Goal: Answer question/provide support: Share knowledge or assist other users

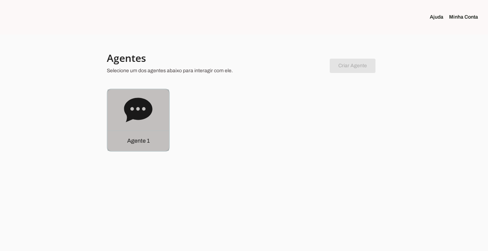
click at [137, 146] on div "Agente 1" at bounding box center [138, 140] width 61 height 20
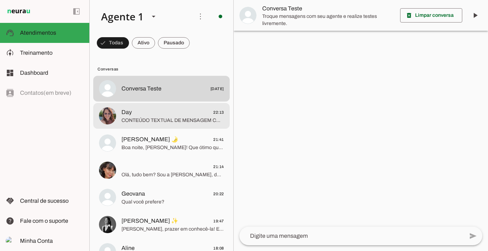
click at [158, 108] on span "Day 22:13" at bounding box center [172, 112] width 103 height 9
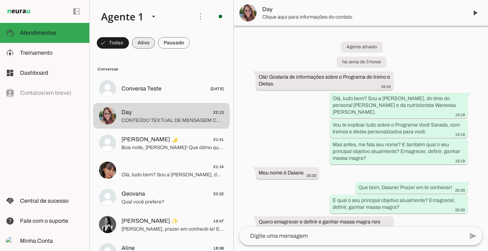
click at [143, 45] on span at bounding box center [143, 42] width 23 height 17
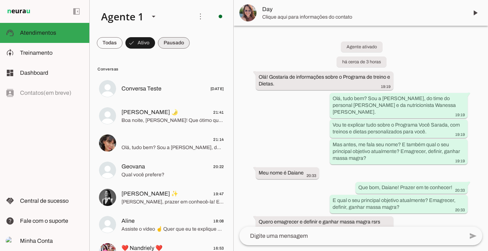
click at [167, 45] on span at bounding box center [174, 42] width 32 height 17
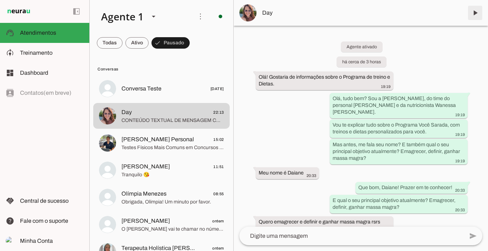
click at [472, 12] on span at bounding box center [474, 12] width 17 height 17
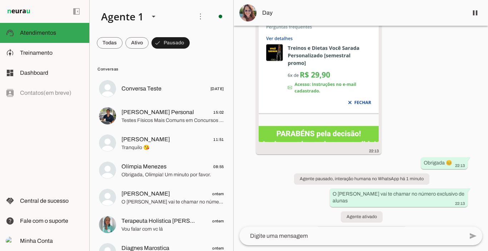
scroll to position [1264, 0]
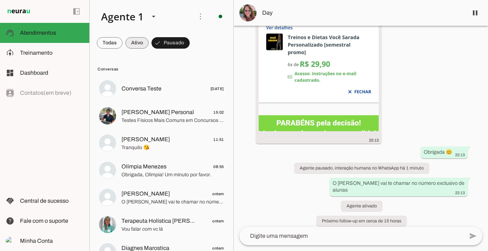
click at [134, 44] on span at bounding box center [136, 42] width 23 height 17
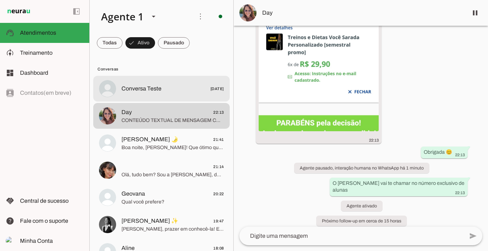
click at [151, 95] on md-item "Conversa Teste [DATE]" at bounding box center [161, 89] width 136 height 26
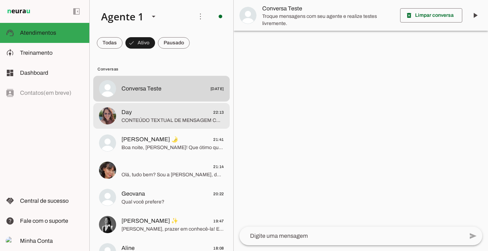
click at [161, 118] on span "CONTEÚDO TEXTUAL DE MENSAGEM COM IMAGEM (URL [URL][DOMAIN_NAME]) :" at bounding box center [172, 120] width 103 height 7
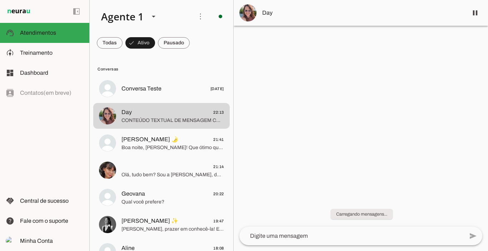
scroll to position [1271, 0]
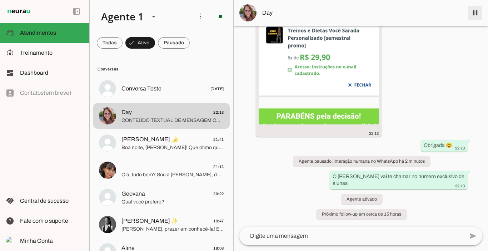
click at [474, 13] on span at bounding box center [474, 12] width 17 height 17
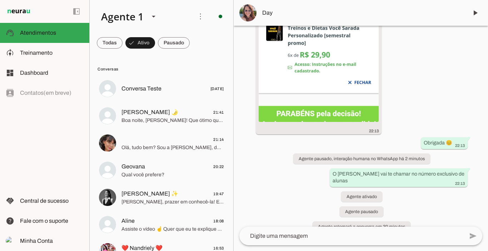
scroll to position [1301, 0]
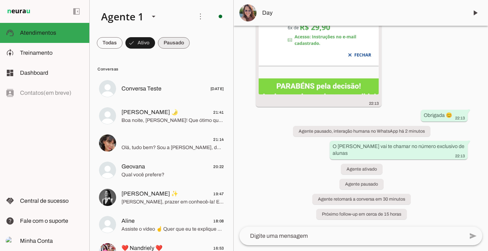
click at [184, 48] on span at bounding box center [174, 42] width 32 height 17
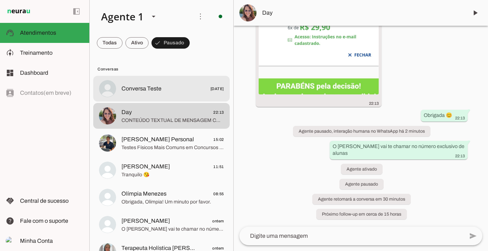
click at [146, 87] on span "Conversa Teste" at bounding box center [141, 88] width 40 height 9
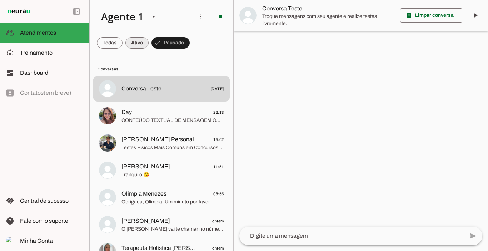
click at [136, 45] on span at bounding box center [136, 42] width 23 height 17
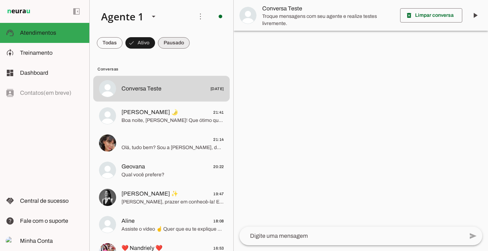
click at [174, 45] on span at bounding box center [174, 42] width 32 height 17
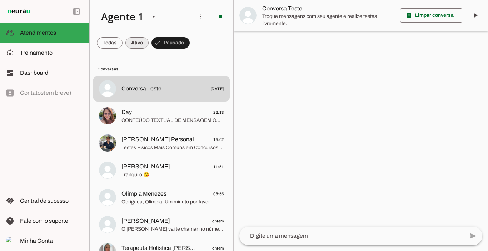
click at [140, 43] on span at bounding box center [136, 42] width 23 height 17
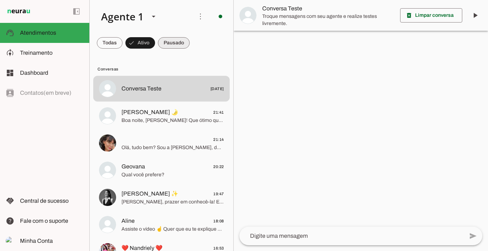
click at [171, 44] on span at bounding box center [174, 42] width 32 height 17
